Goal: Task Accomplishment & Management: Manage account settings

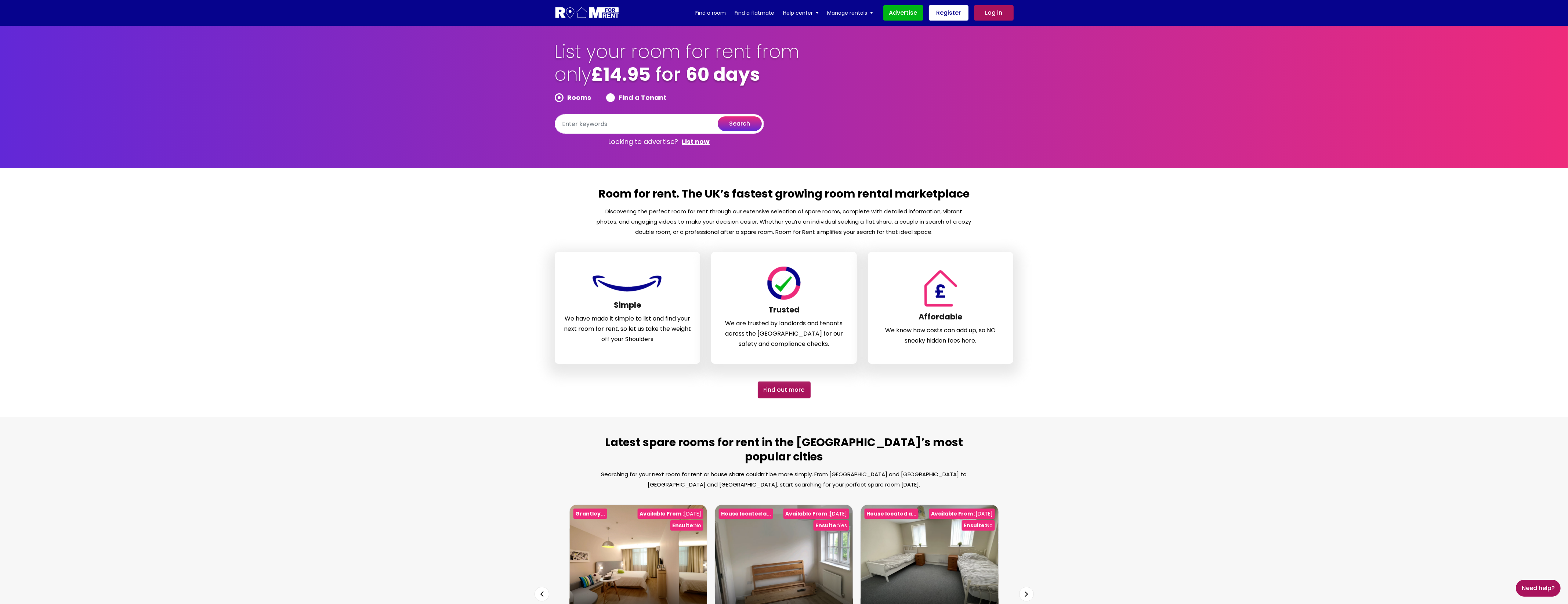
click at [996, 16] on link "Log in" at bounding box center [994, 13] width 39 height 16
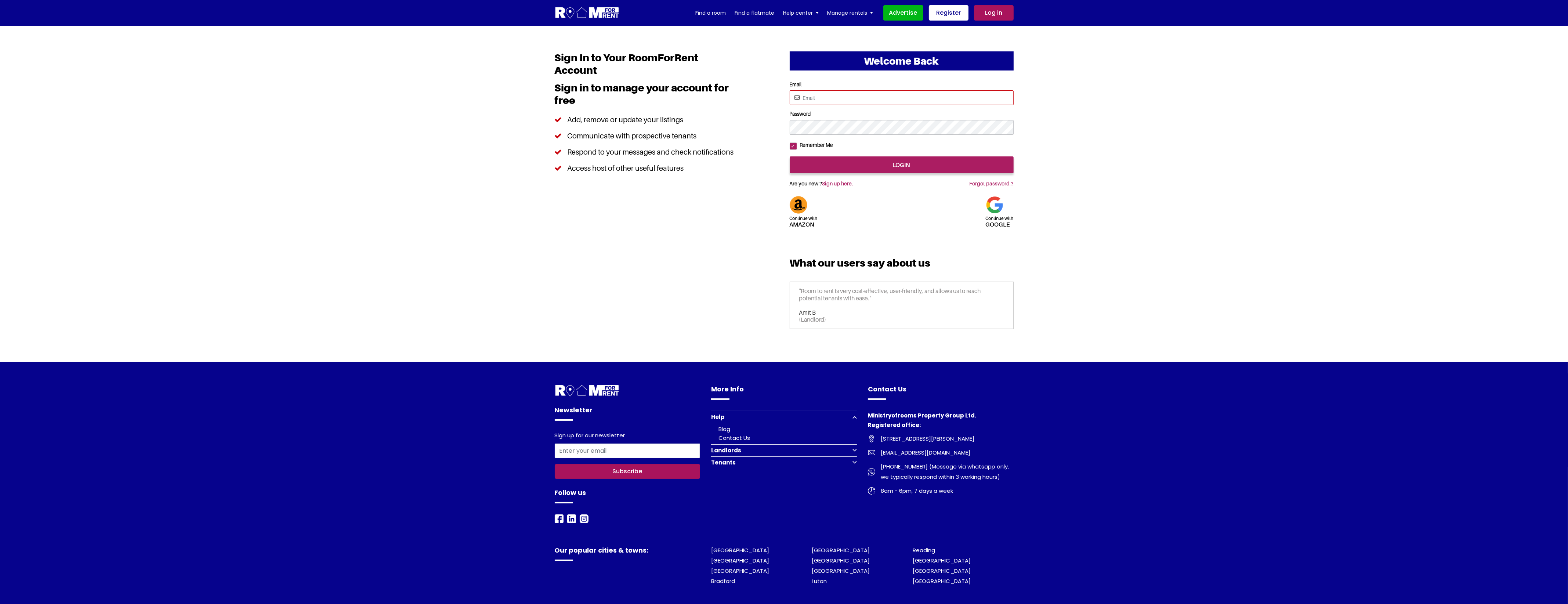
click at [858, 94] on input "Email" at bounding box center [901, 97] width 224 height 15
type input "saurabhsentiments@hotmail.com"
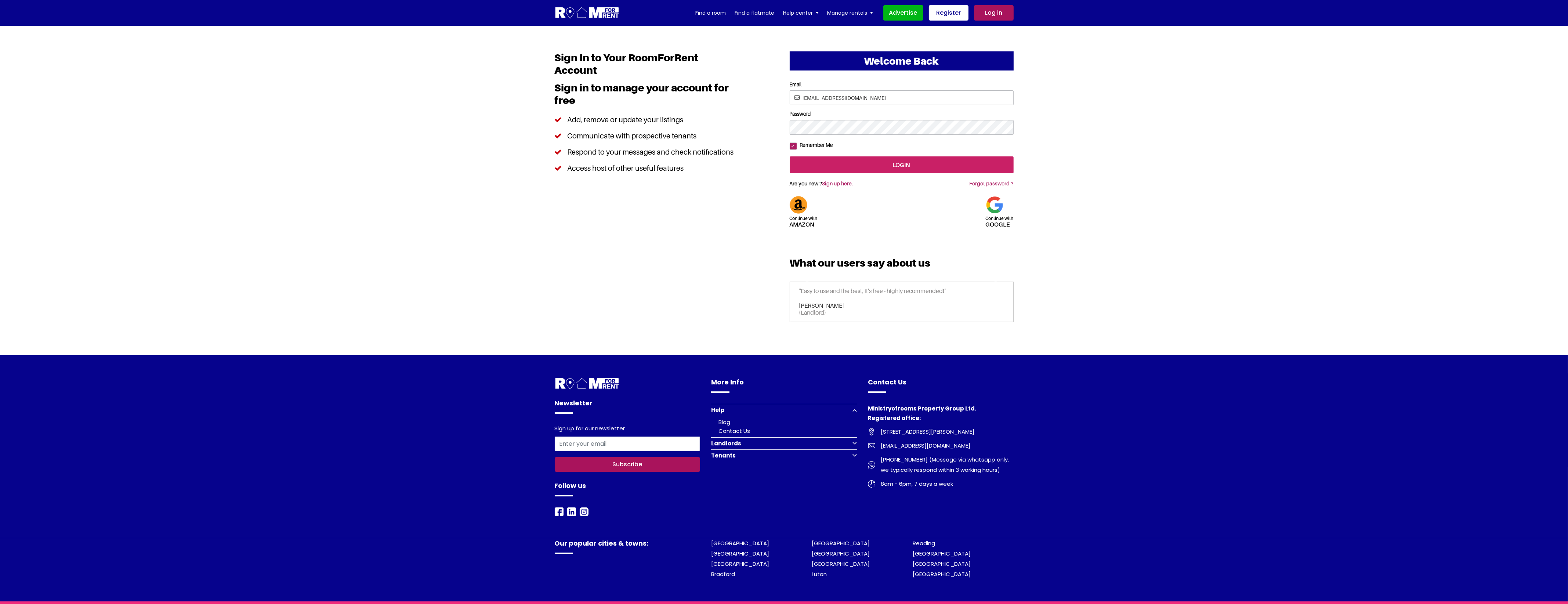
click at [843, 173] on input "login" at bounding box center [901, 165] width 224 height 17
